Goal: Task Accomplishment & Management: Use online tool/utility

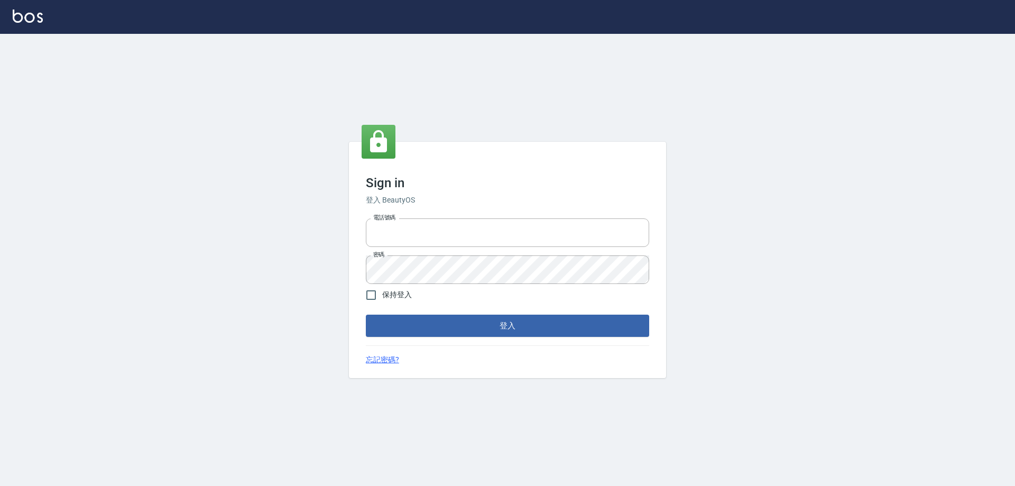
type input "0927586163"
click at [440, 339] on div "Sign in 登入 BeautyOS 電話號碼 [PHONE_NUMBER] 電話號碼 密碼 密碼 保持登入 登入 忘記密碼?" at bounding box center [507, 260] width 317 height 236
click at [445, 328] on button "登入" at bounding box center [507, 326] width 283 height 22
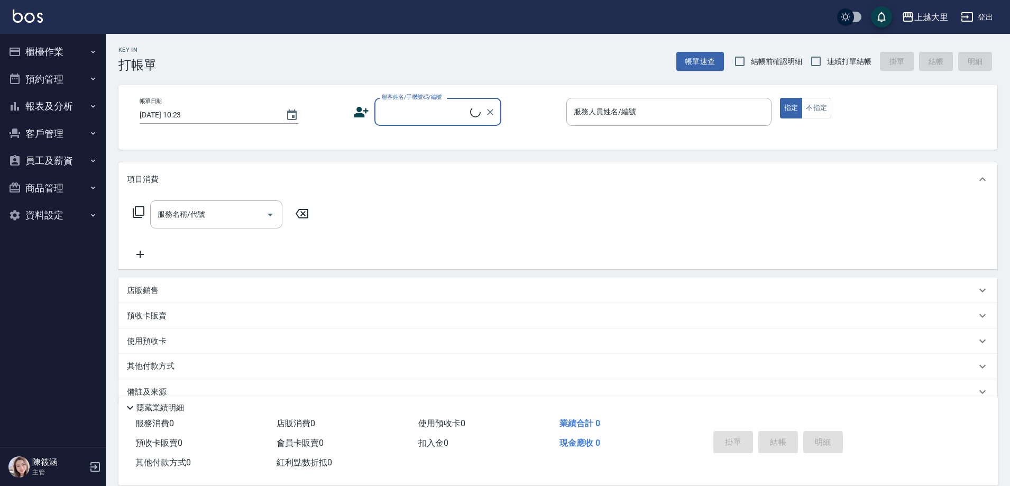
click at [51, 58] on button "櫃檯作業" at bounding box center [52, 51] width 97 height 27
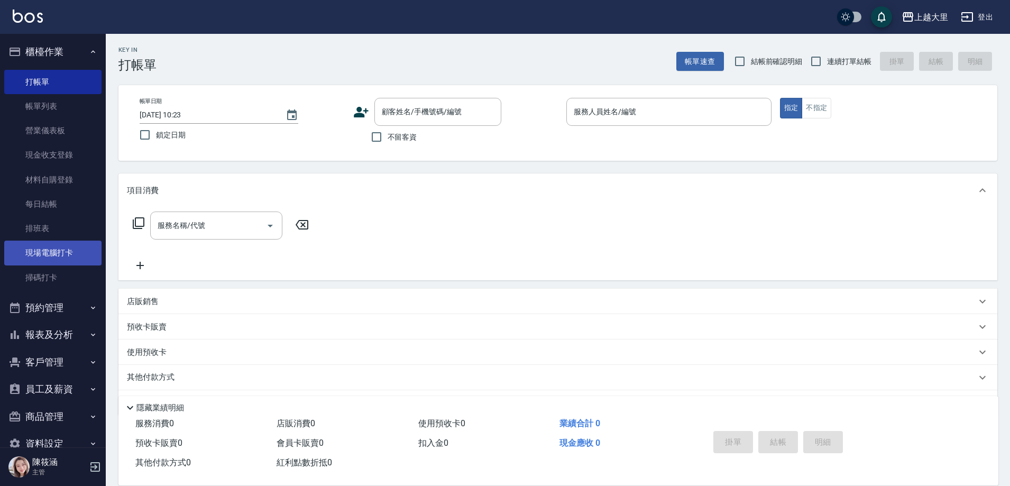
click at [69, 251] on link "現場電腦打卡" at bounding box center [52, 253] width 97 height 24
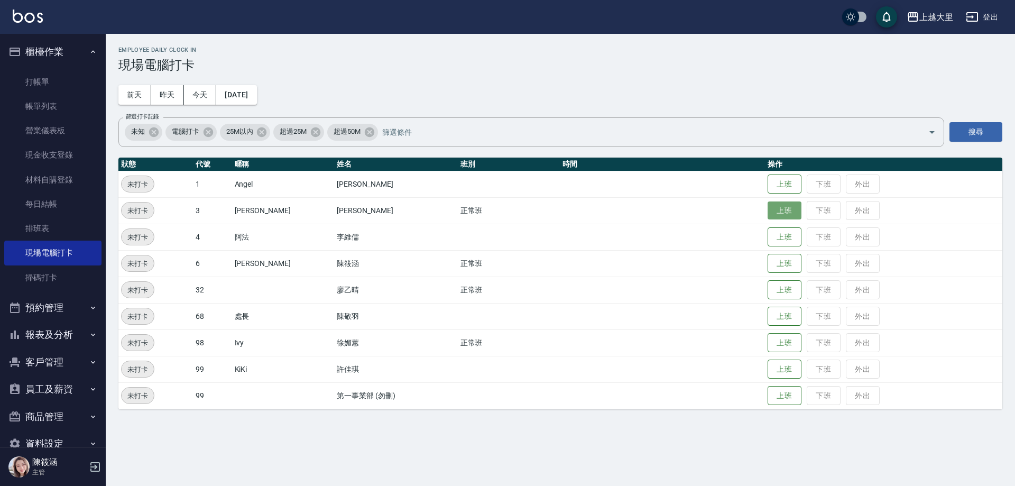
click at [787, 215] on button "上班" at bounding box center [785, 210] width 34 height 19
click at [777, 270] on button "上班" at bounding box center [785, 263] width 34 height 19
